Goal: Navigation & Orientation: Find specific page/section

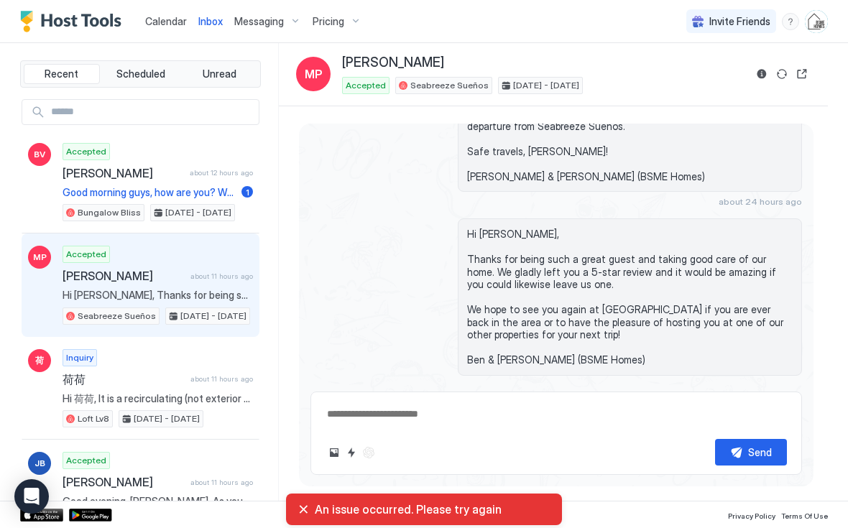
scroll to position [2066, 0]
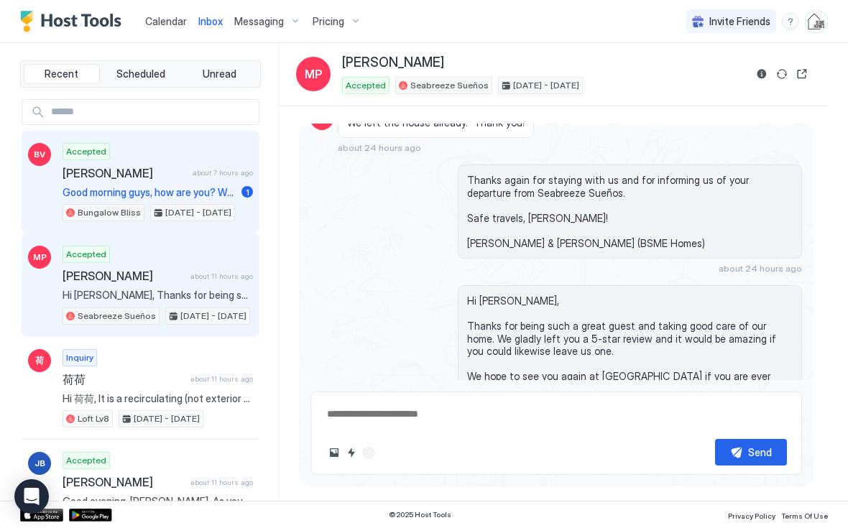
click at [142, 186] on span "Good morning guys, how are you? We are be there for pleasure( vacation time). W…" at bounding box center [149, 192] width 173 height 13
type textarea "*"
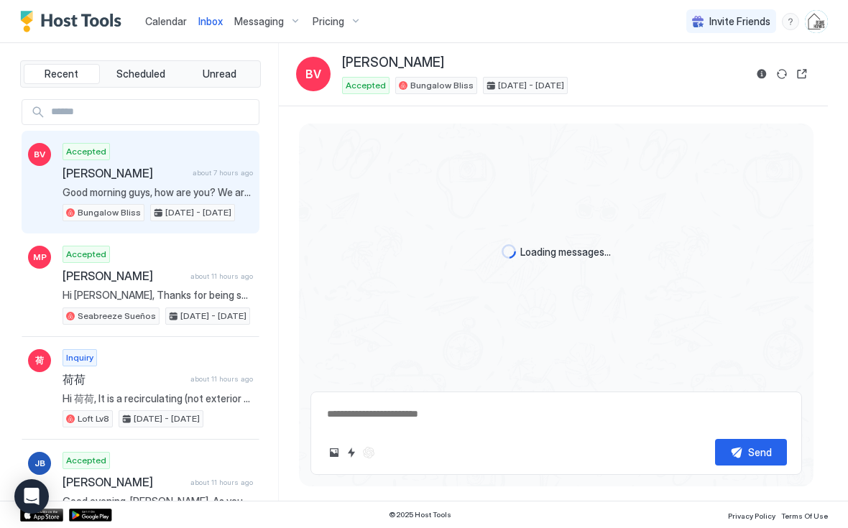
scroll to position [2591, 0]
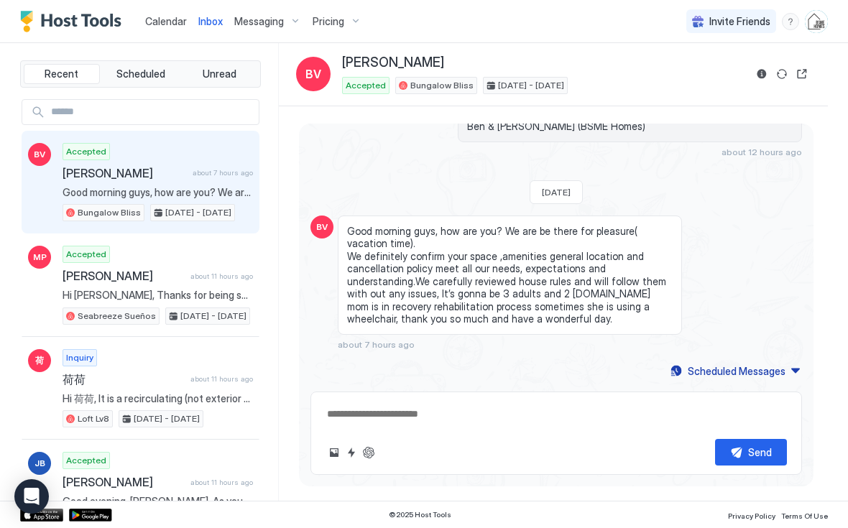
click at [156, 26] on span "Calendar" at bounding box center [166, 21] width 42 height 12
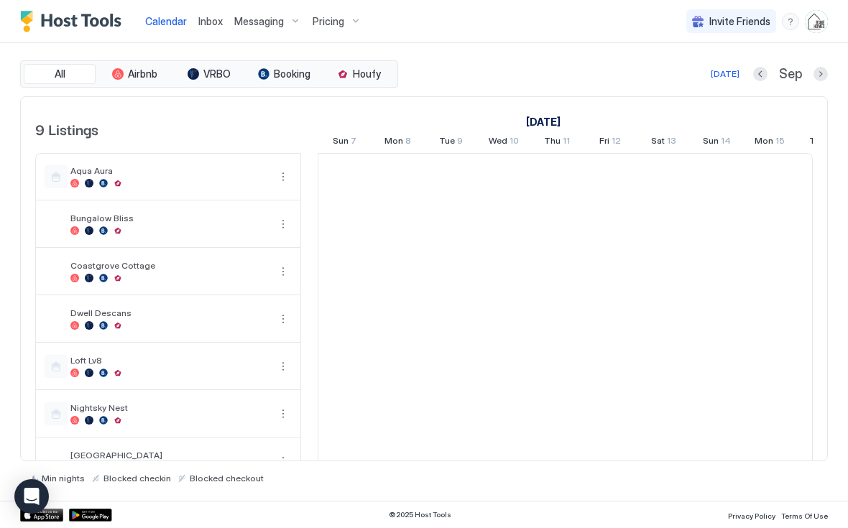
scroll to position [0, 799]
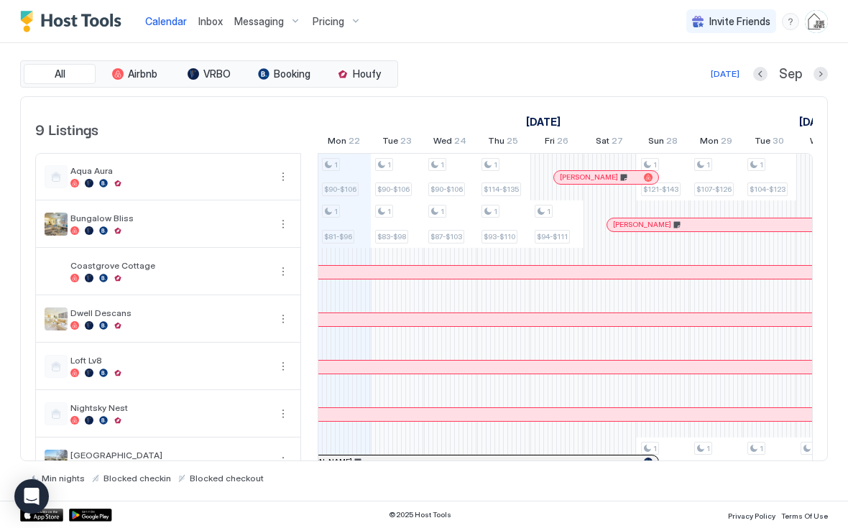
click at [203, 22] on span "Inbox" at bounding box center [210, 21] width 24 height 12
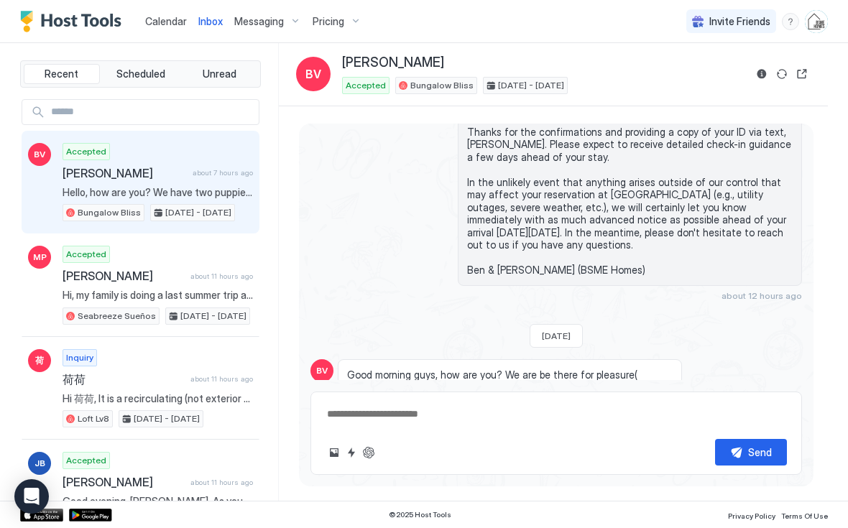
scroll to position [2365, 1]
click at [161, 21] on span "Calendar" at bounding box center [166, 21] width 42 height 12
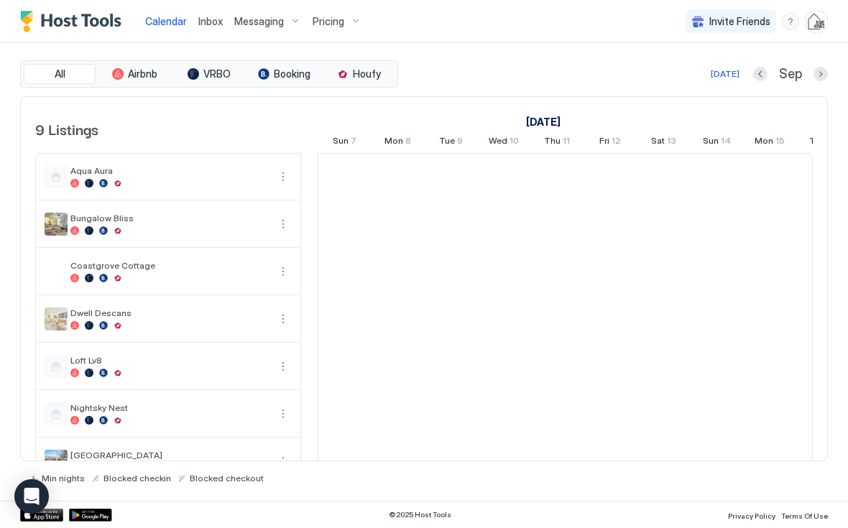
scroll to position [0, 799]
